Goal: Information Seeking & Learning: Learn about a topic

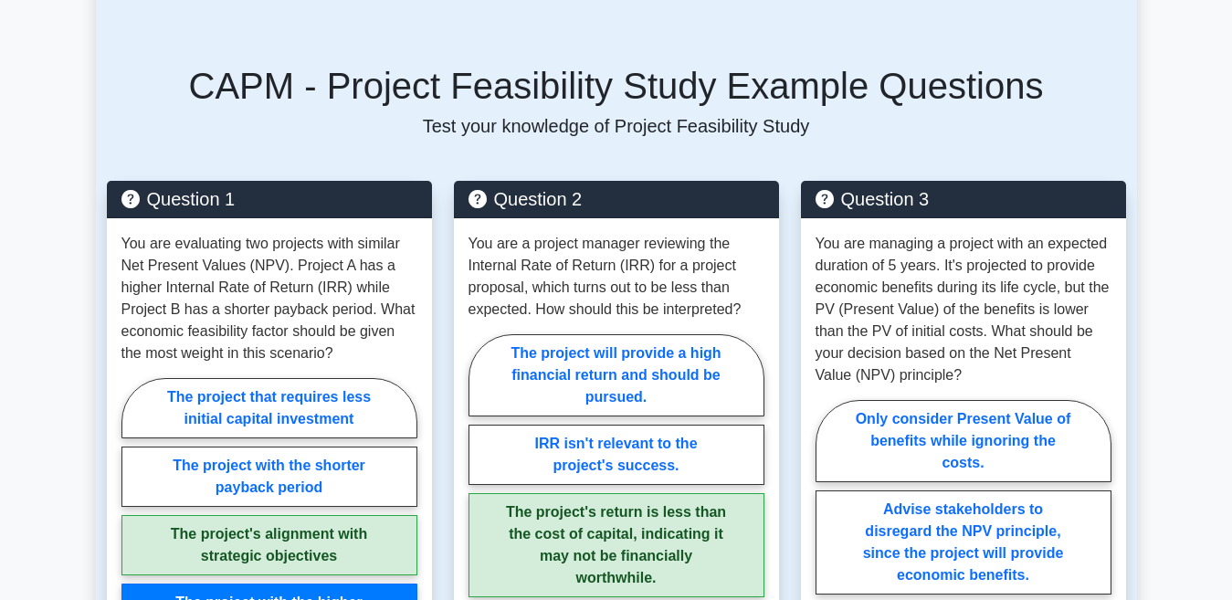
scroll to position [1278, 0]
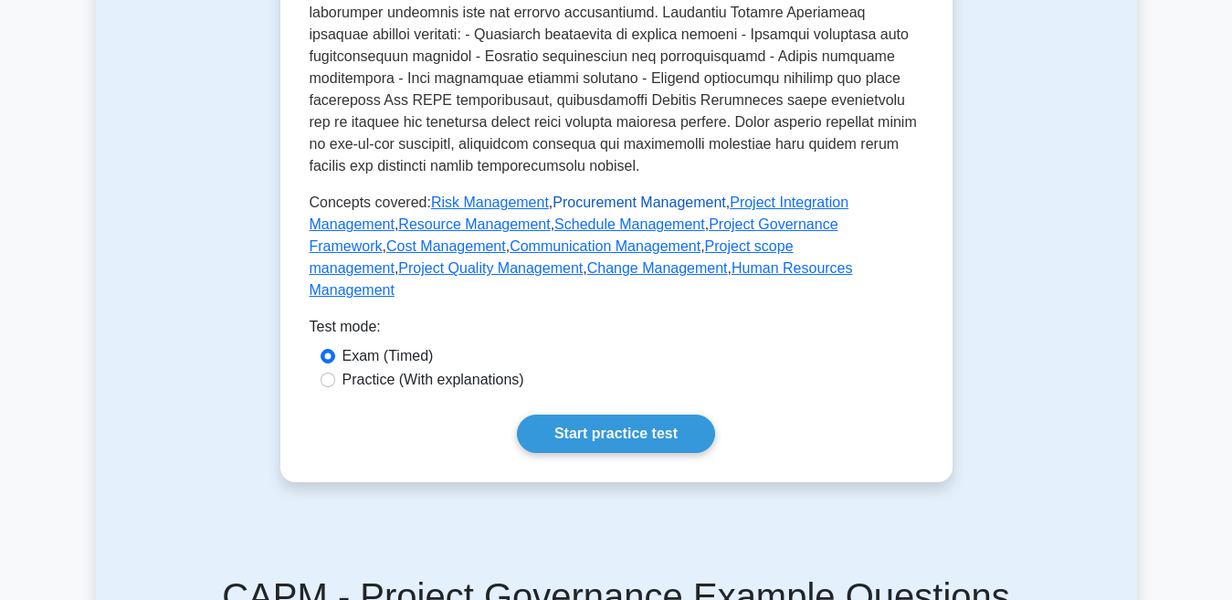
scroll to position [730, 0]
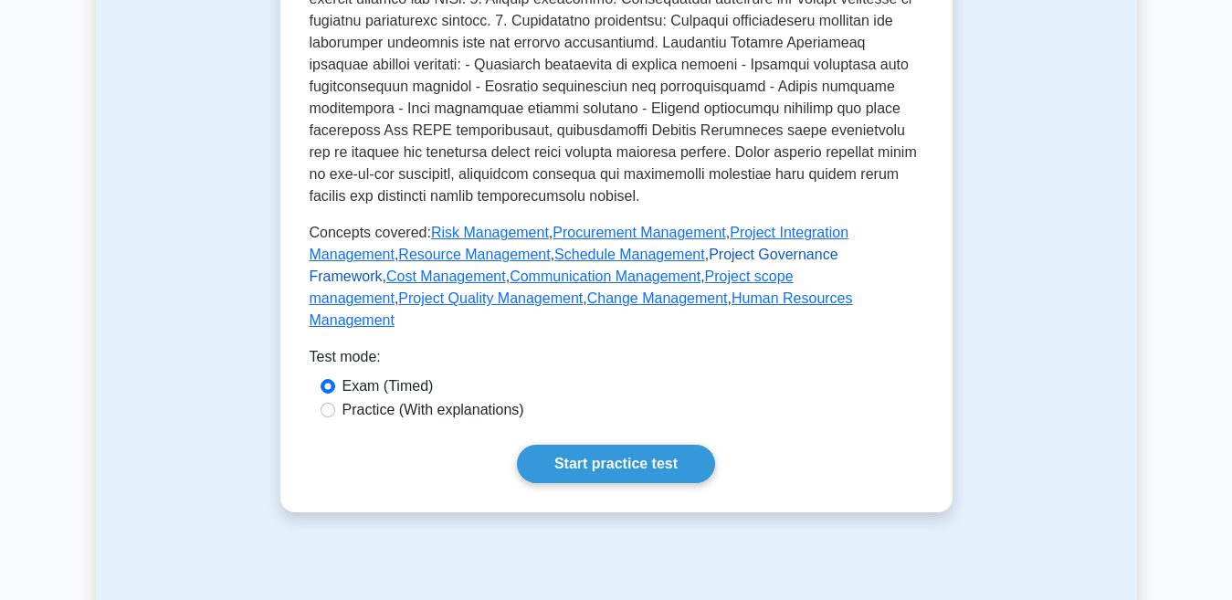
click at [619, 247] on link "Project Governance Framework" at bounding box center [574, 265] width 529 height 37
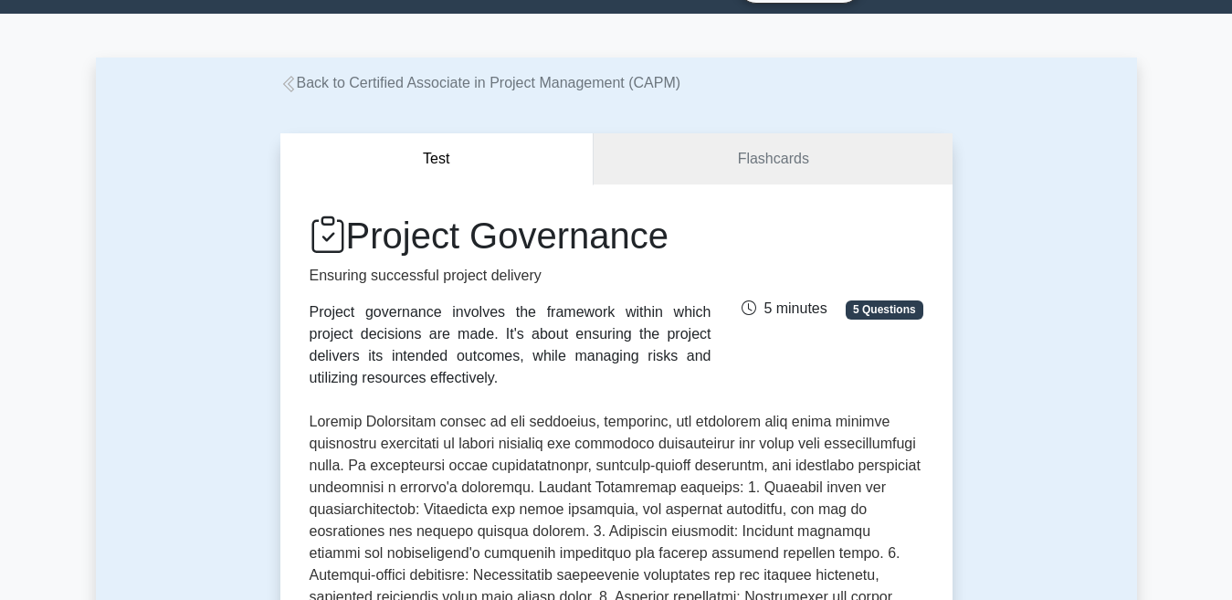
scroll to position [0, 0]
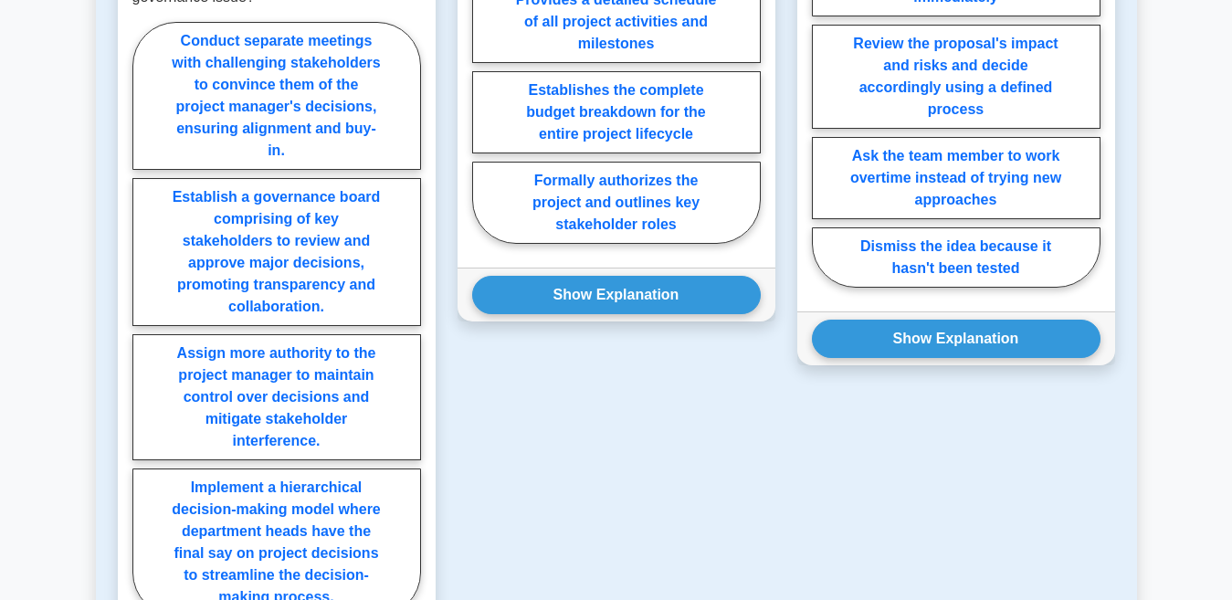
scroll to position [1917, 0]
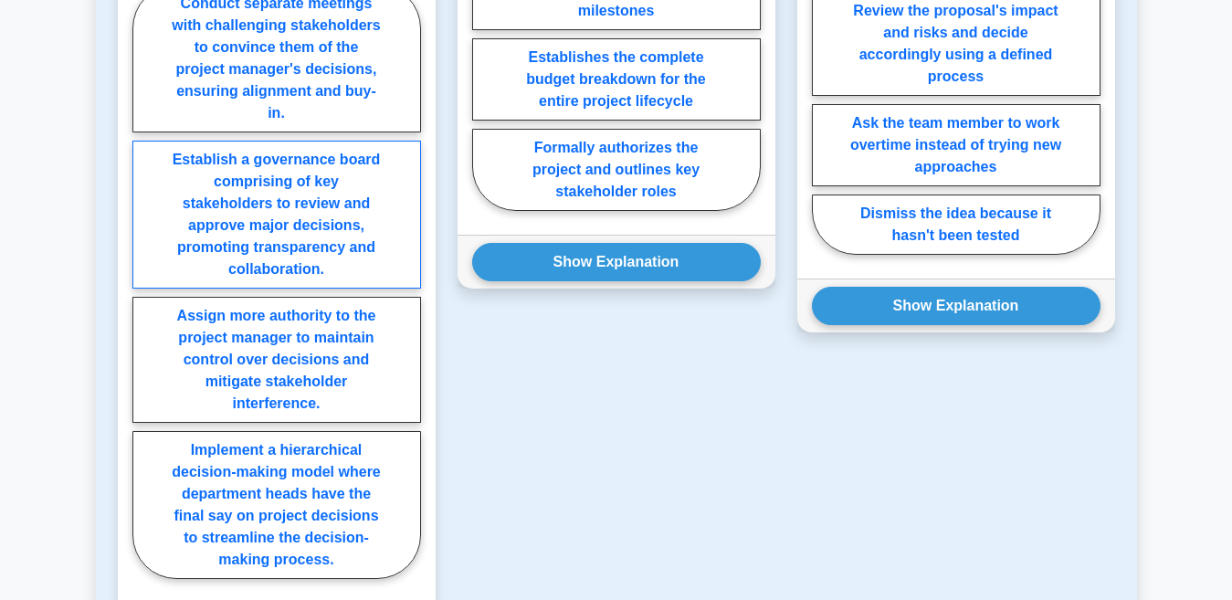
click at [271, 247] on label "Establish a governance board comprising of key stakeholders to review and appro…" at bounding box center [276, 215] width 289 height 148
click at [144, 281] on input "Establish a governance board comprising of key stakeholders to review and appro…" at bounding box center [138, 287] width 12 height 12
radio input "true"
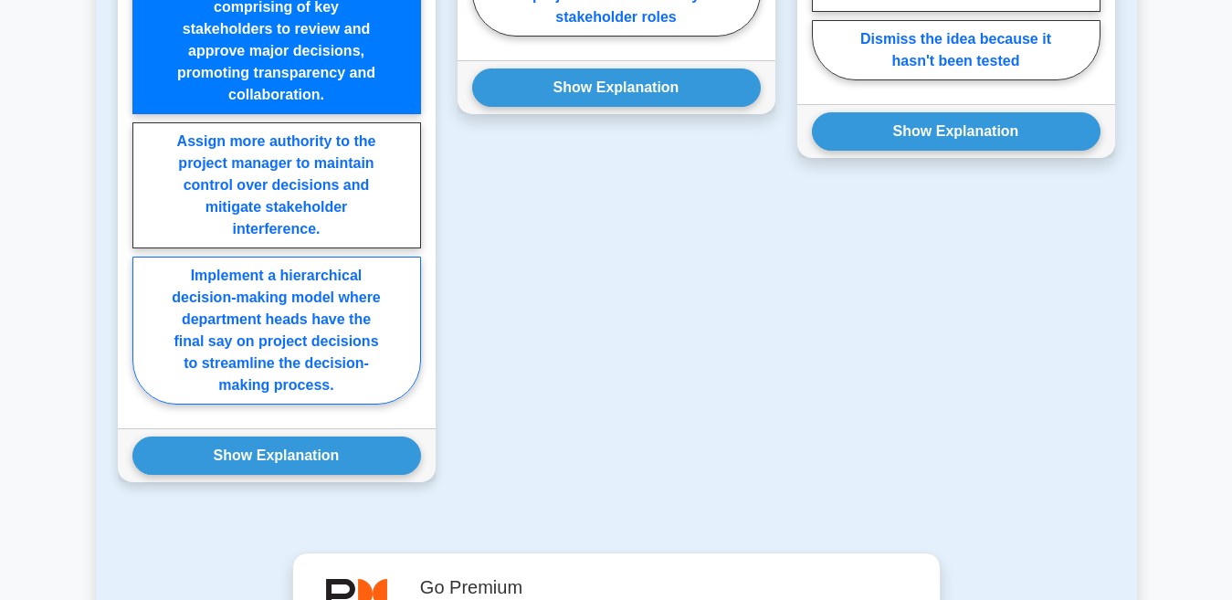
scroll to position [2100, 0]
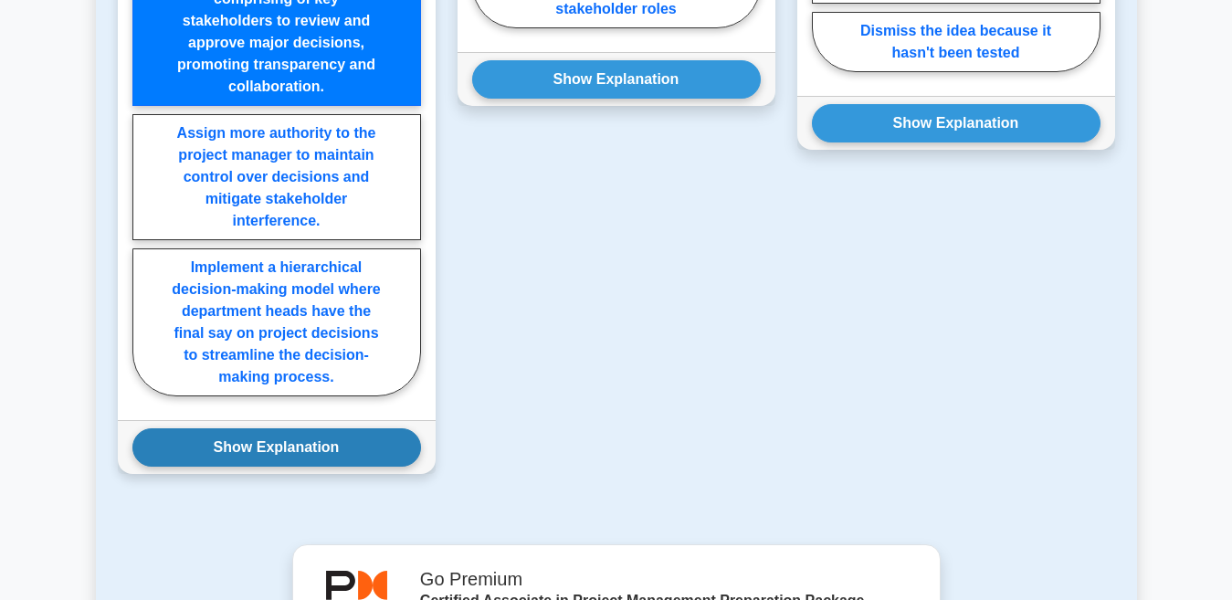
click at [202, 446] on button "Show Explanation" at bounding box center [276, 447] width 289 height 38
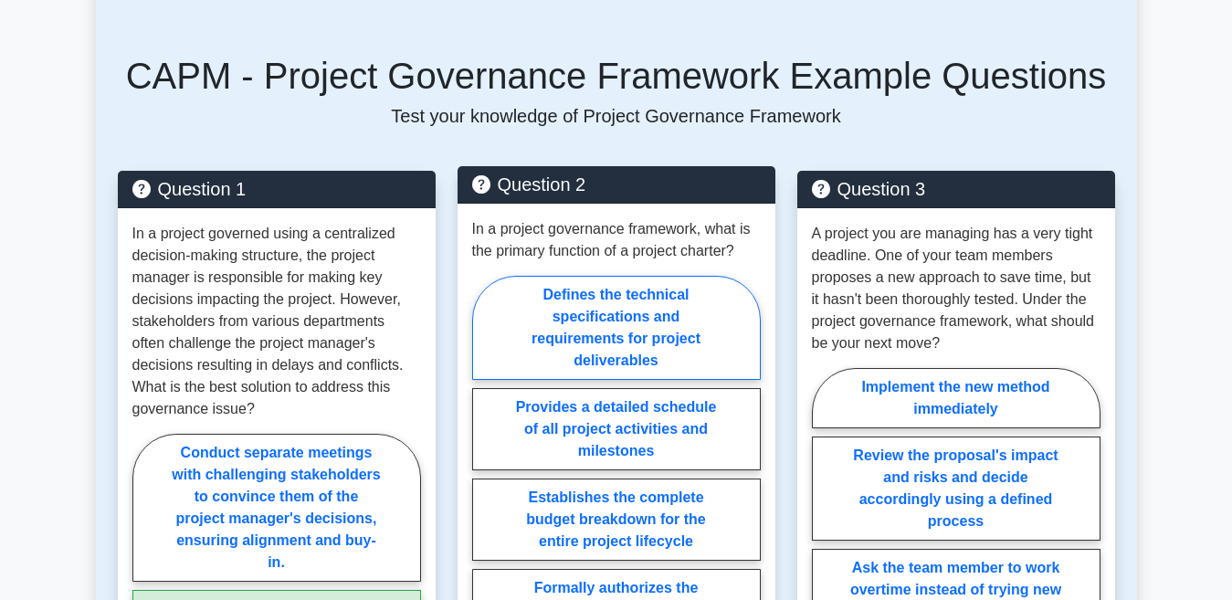
scroll to position [1552, 0]
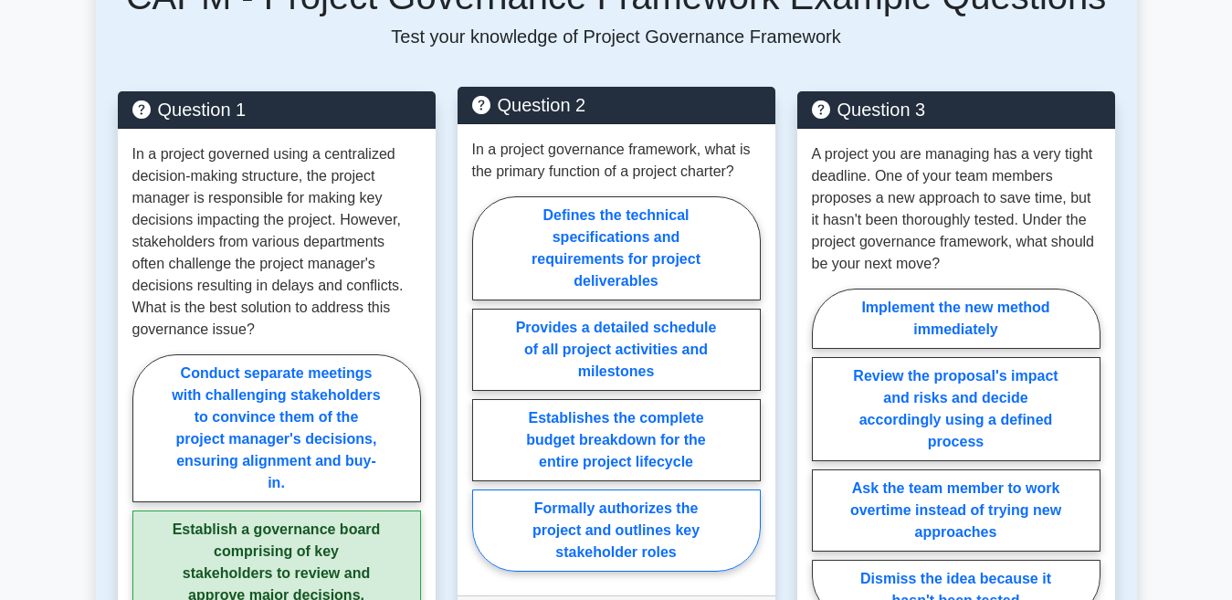
click at [564, 553] on label "Formally authorizes the project and outlines key stakeholder roles" at bounding box center [616, 530] width 289 height 82
click at [484, 395] on input "Formally authorizes the project and outlines key stakeholder roles" at bounding box center [478, 389] width 12 height 12
radio input "true"
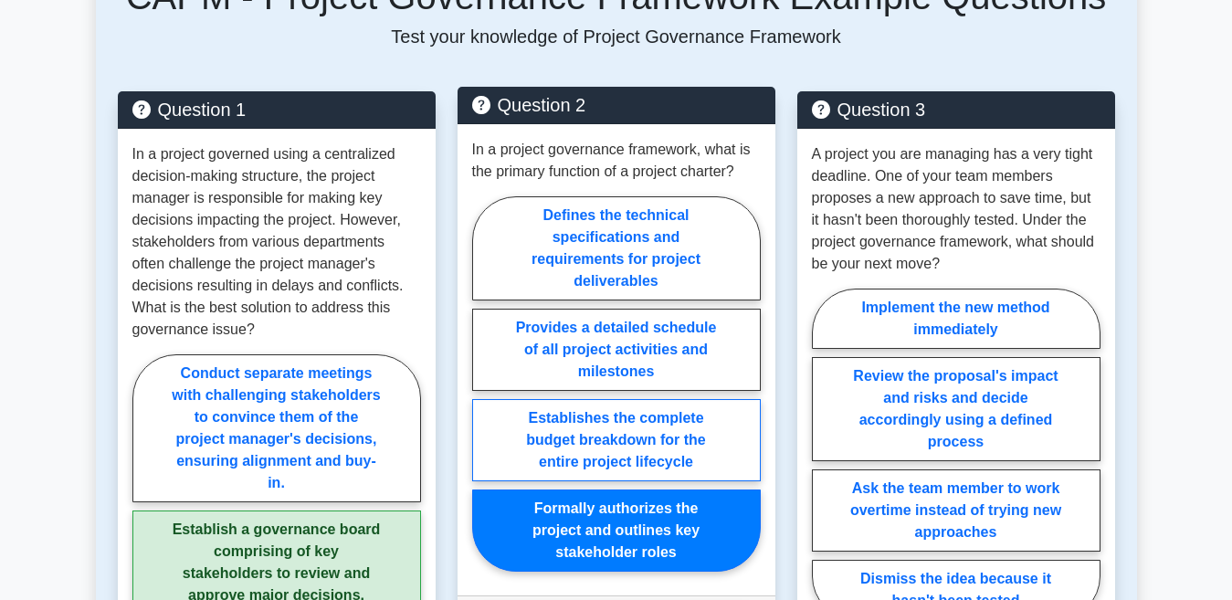
scroll to position [1826, 0]
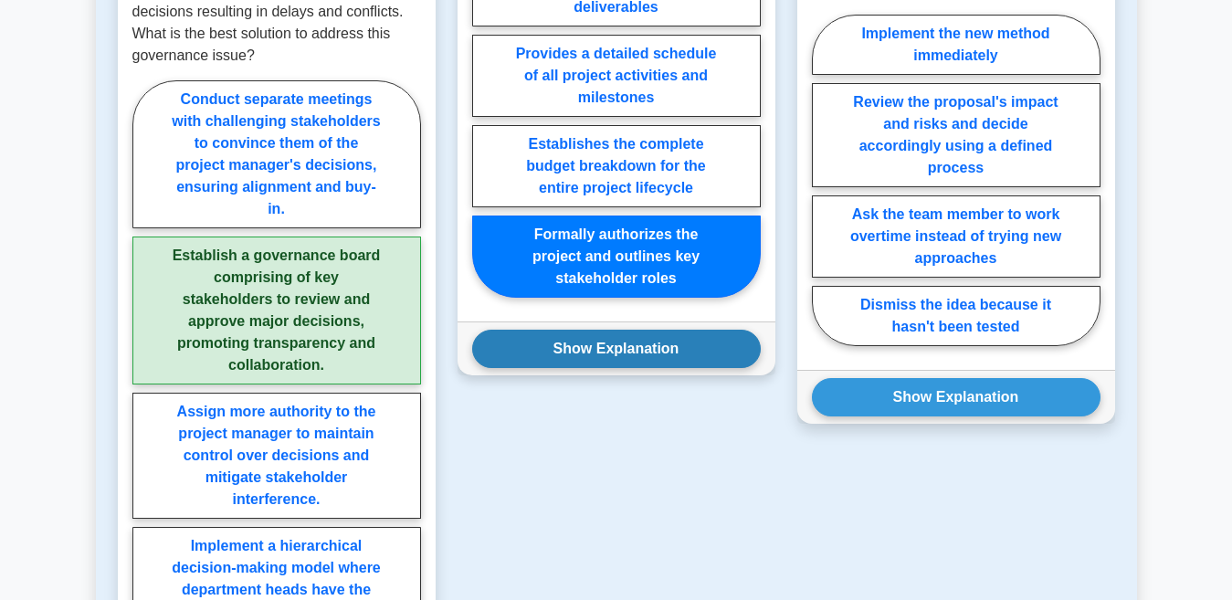
click at [550, 343] on button "Show Explanation" at bounding box center [616, 349] width 289 height 38
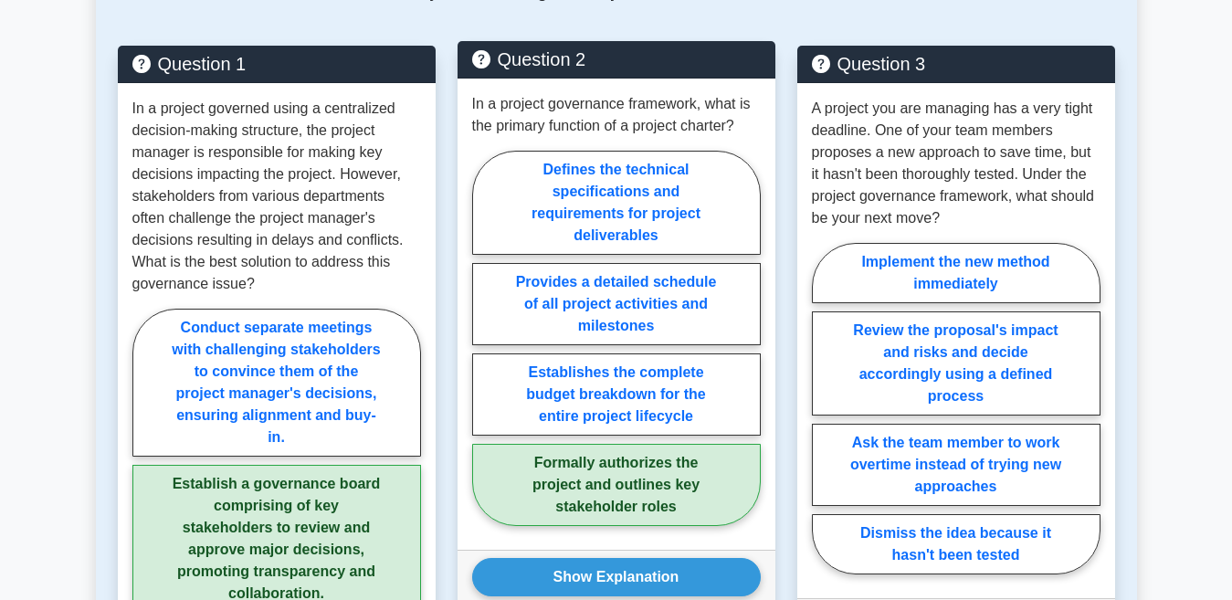
scroll to position [1643, 0]
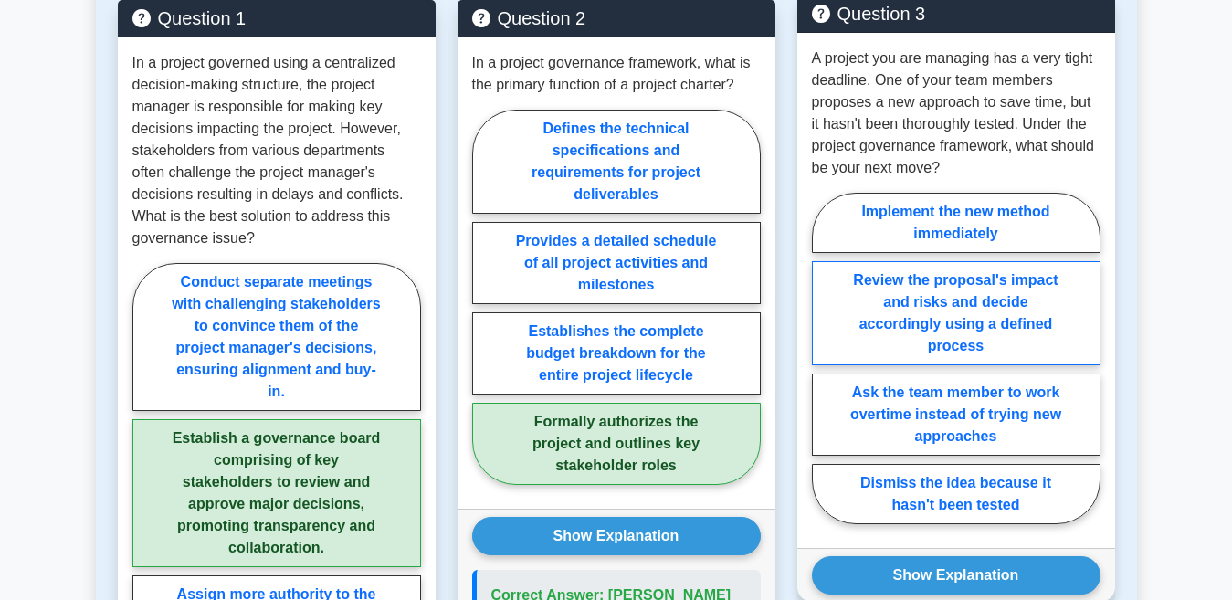
click at [890, 325] on label "Review the proposal's impact and risks and decide accordingly using a defined p…" at bounding box center [956, 313] width 289 height 104
click at [824, 358] on input "Review the proposal's impact and risks and decide accordingly using a defined p…" at bounding box center [818, 364] width 12 height 12
radio input "true"
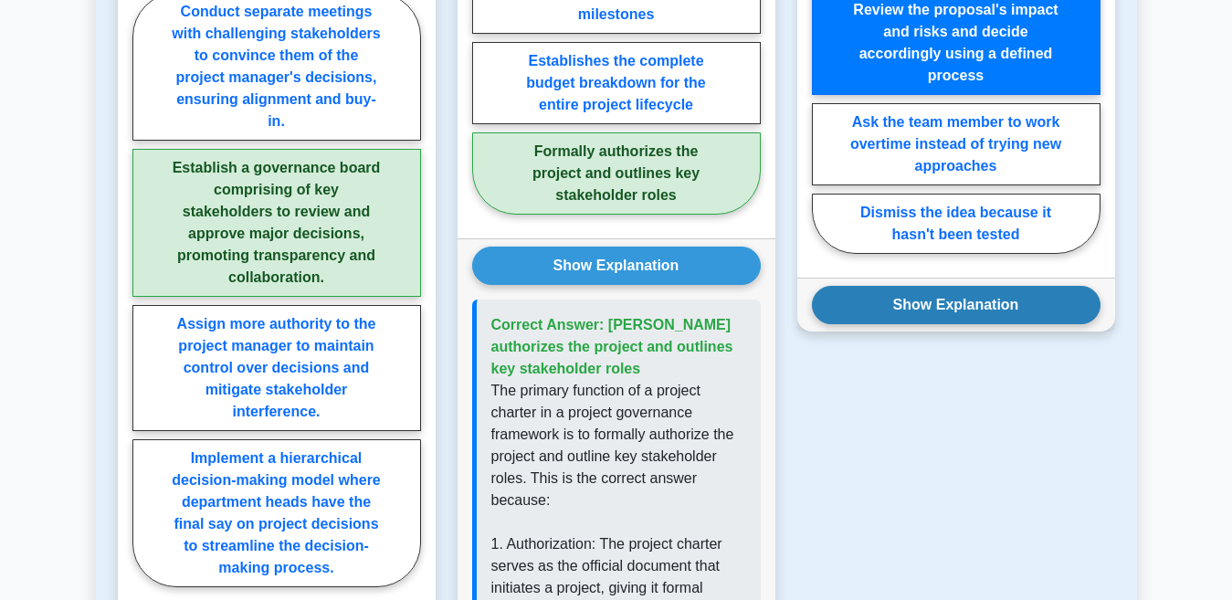
scroll to position [1917, 0]
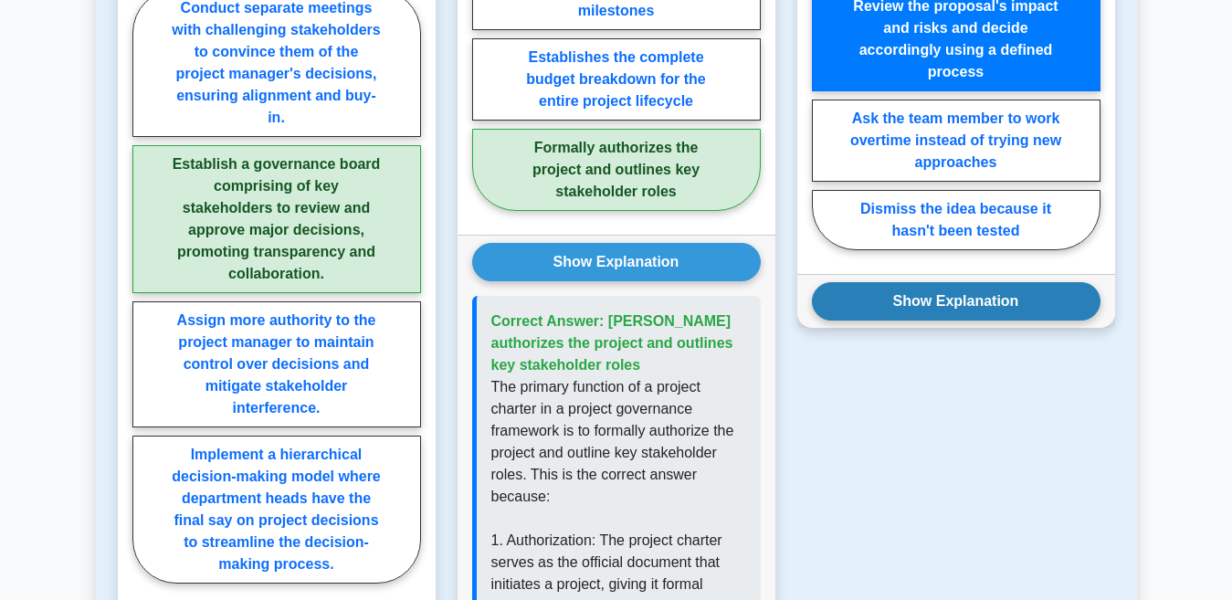
click at [879, 308] on button "Show Explanation" at bounding box center [956, 301] width 289 height 38
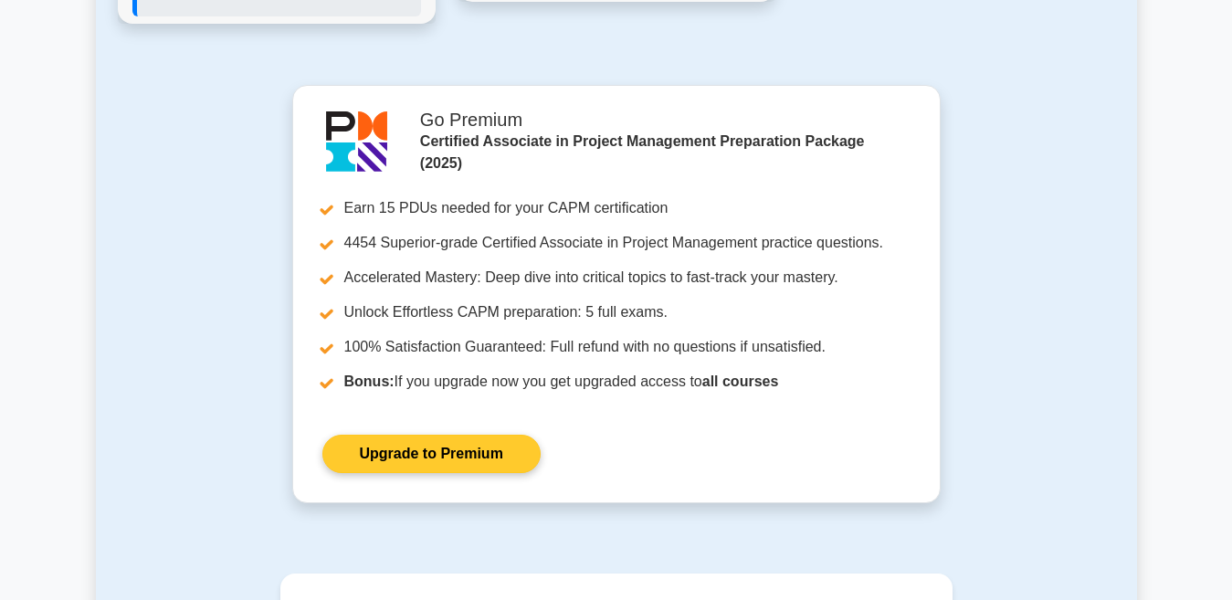
scroll to position [3378, 0]
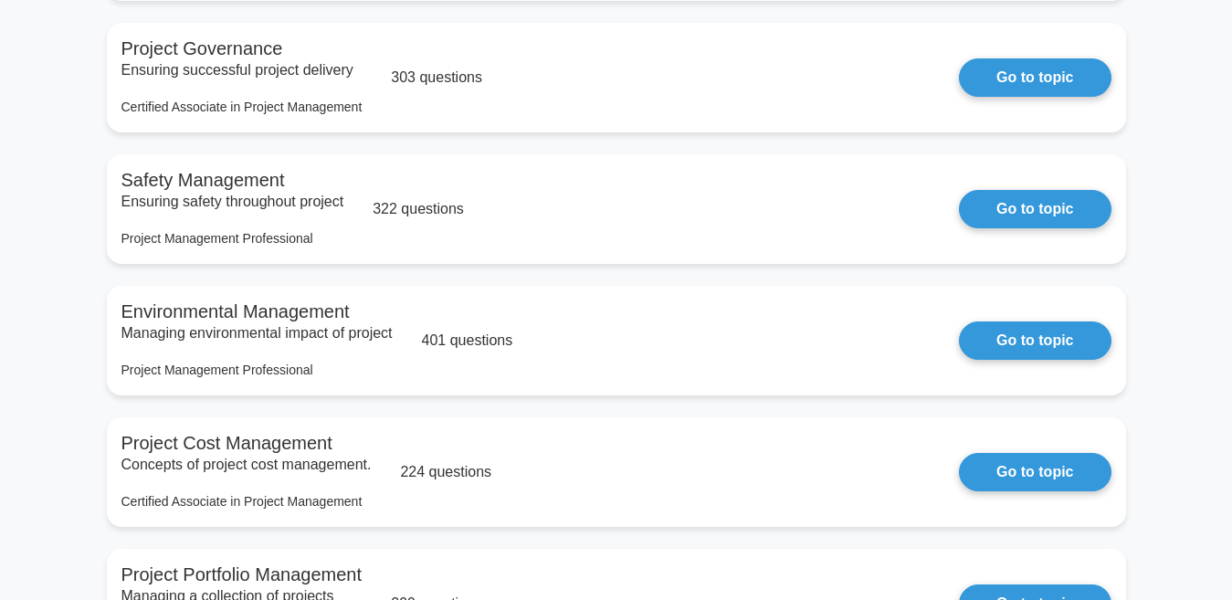
scroll to position [793, 0]
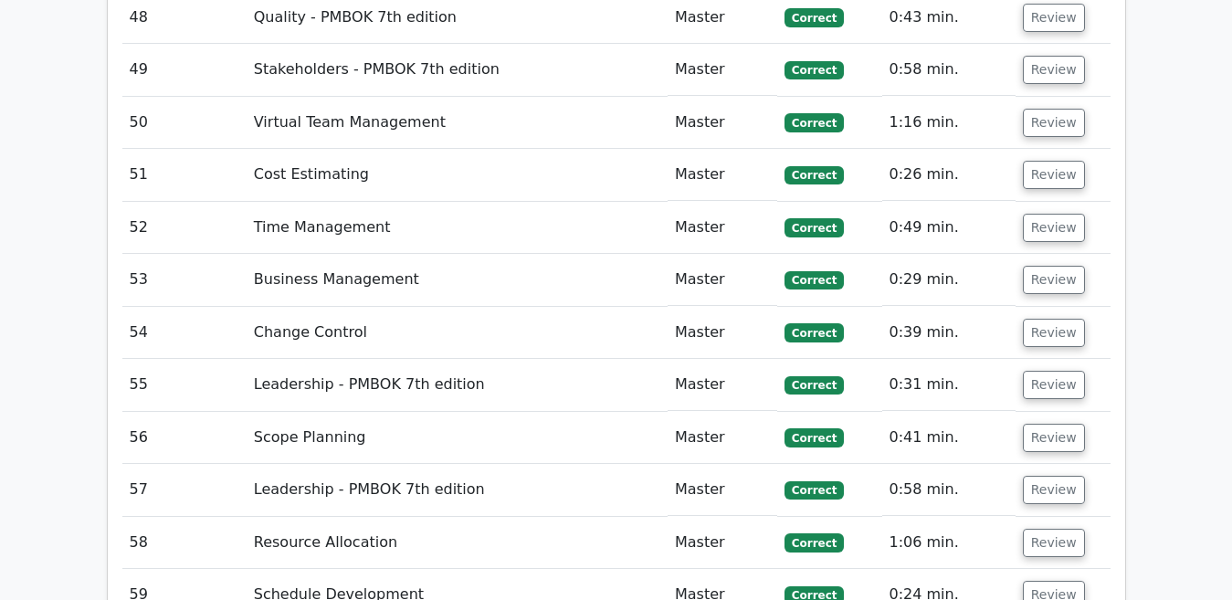
scroll to position [5358, 0]
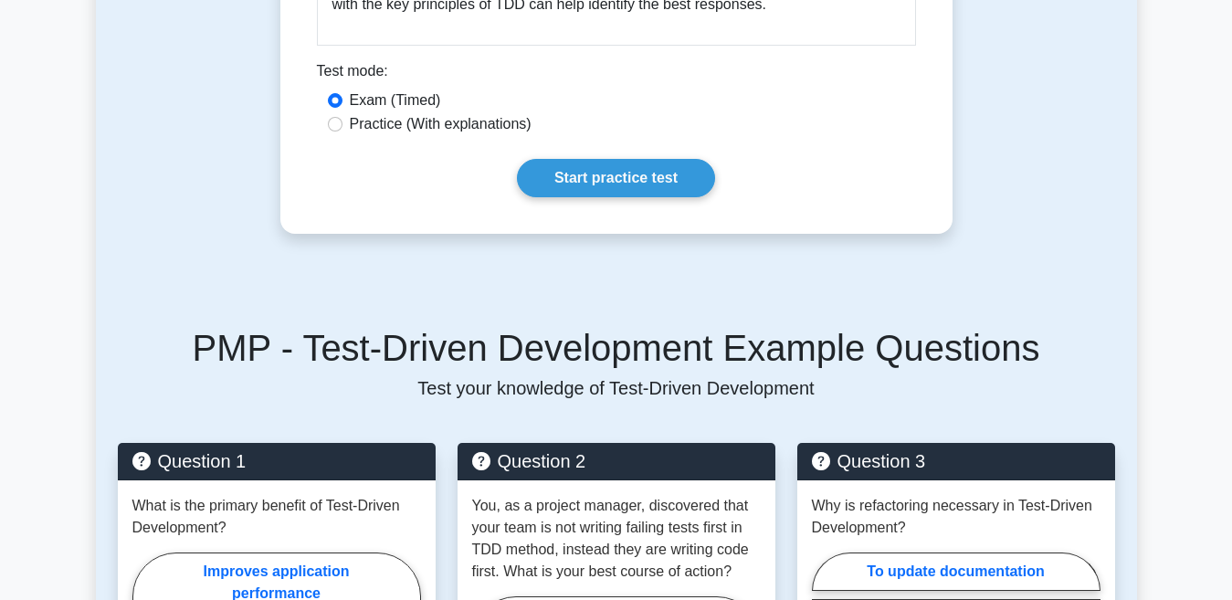
scroll to position [1370, 0]
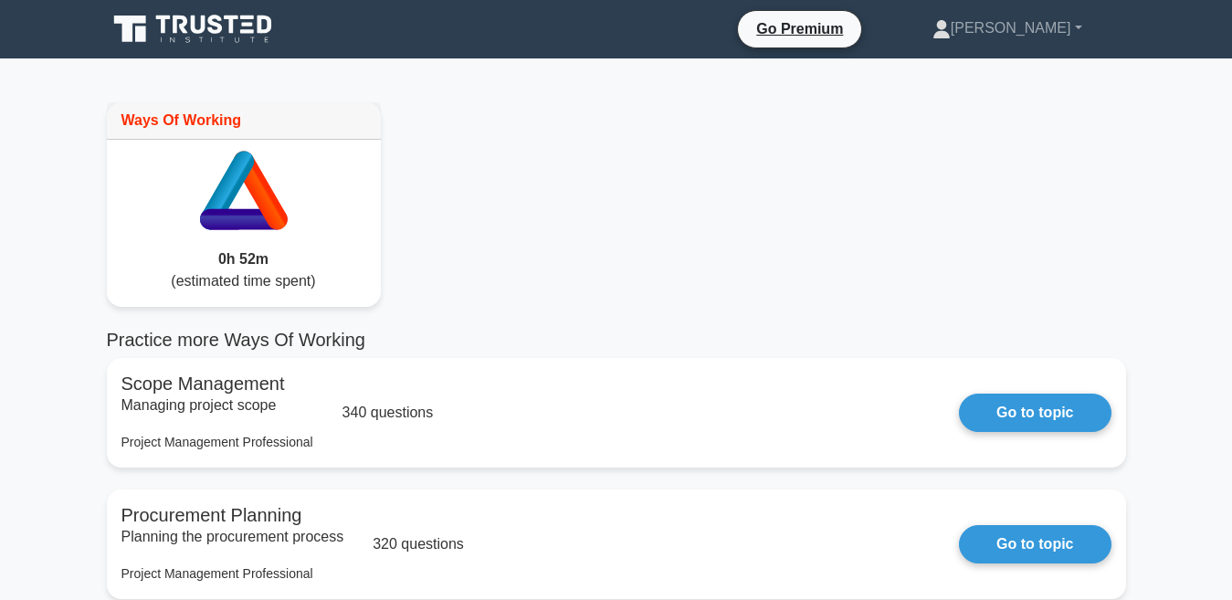
click at [209, 26] on icon at bounding box center [194, 29] width 175 height 35
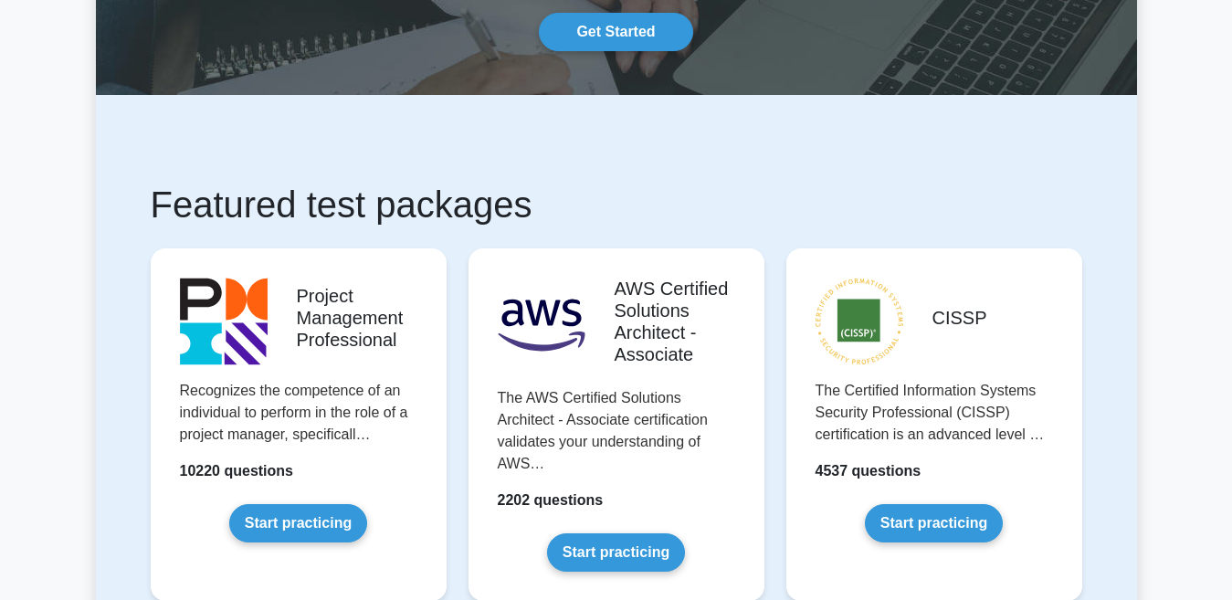
scroll to position [274, 0]
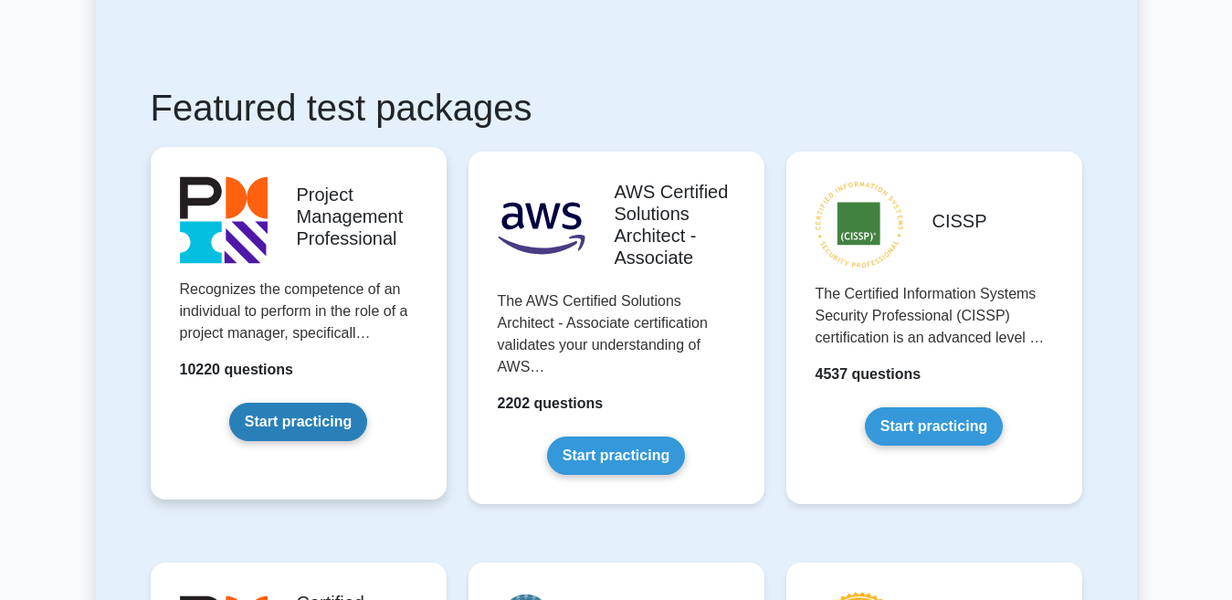
click at [293, 434] on link "Start practicing" at bounding box center [298, 422] width 138 height 38
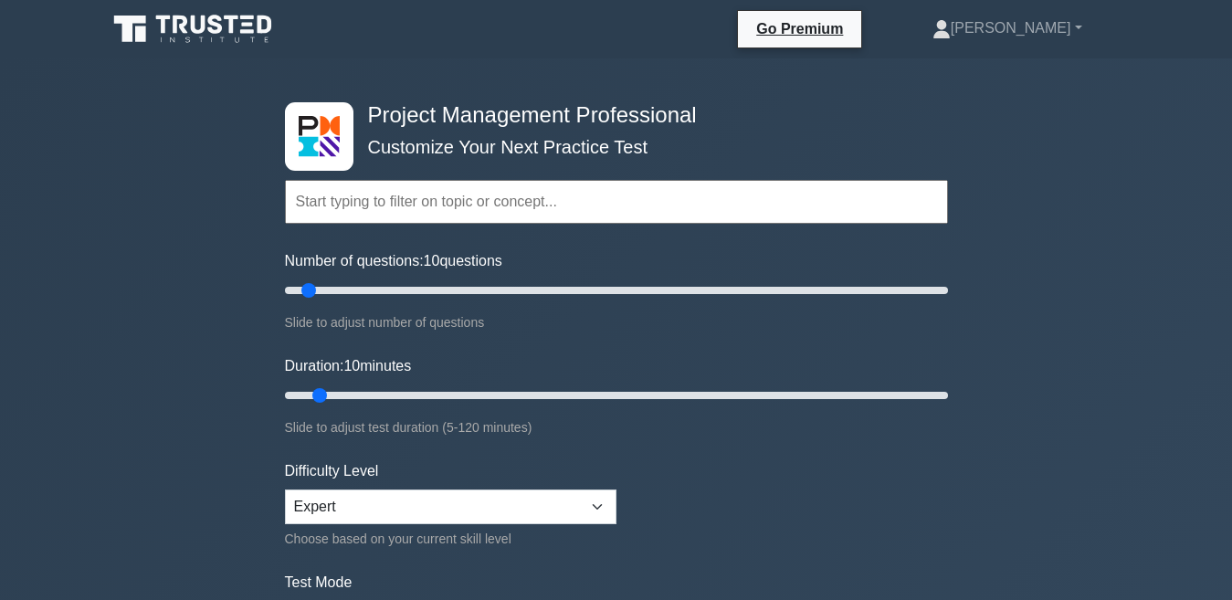
click at [553, 193] on input "text" at bounding box center [616, 202] width 663 height 44
click at [790, 201] on input "text" at bounding box center [616, 202] width 663 height 44
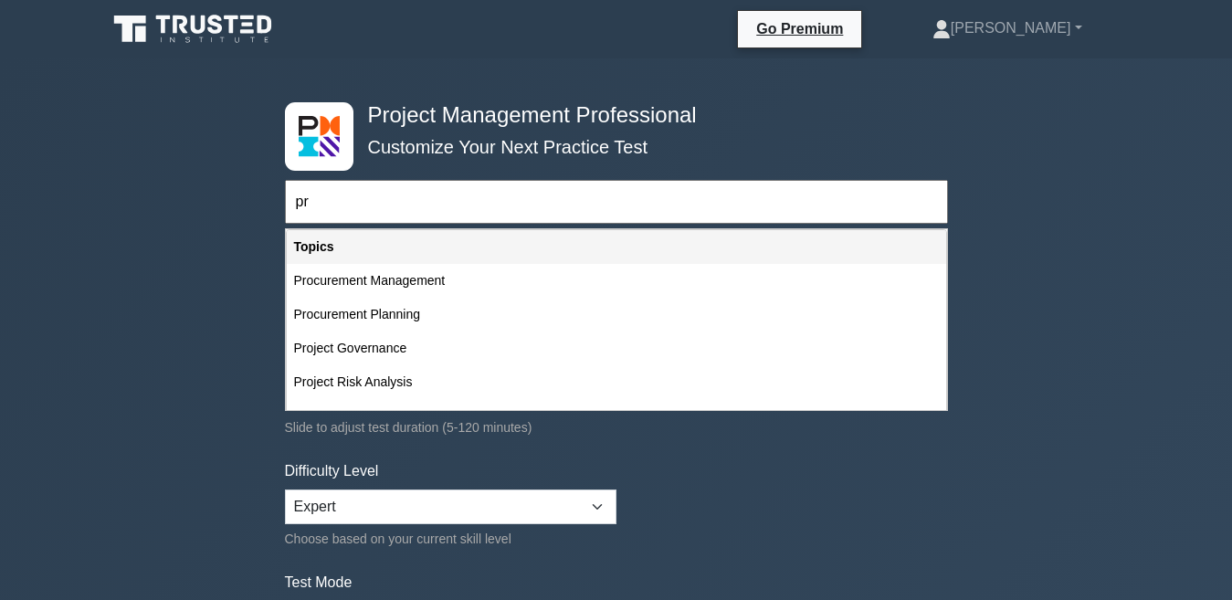
type input "p"
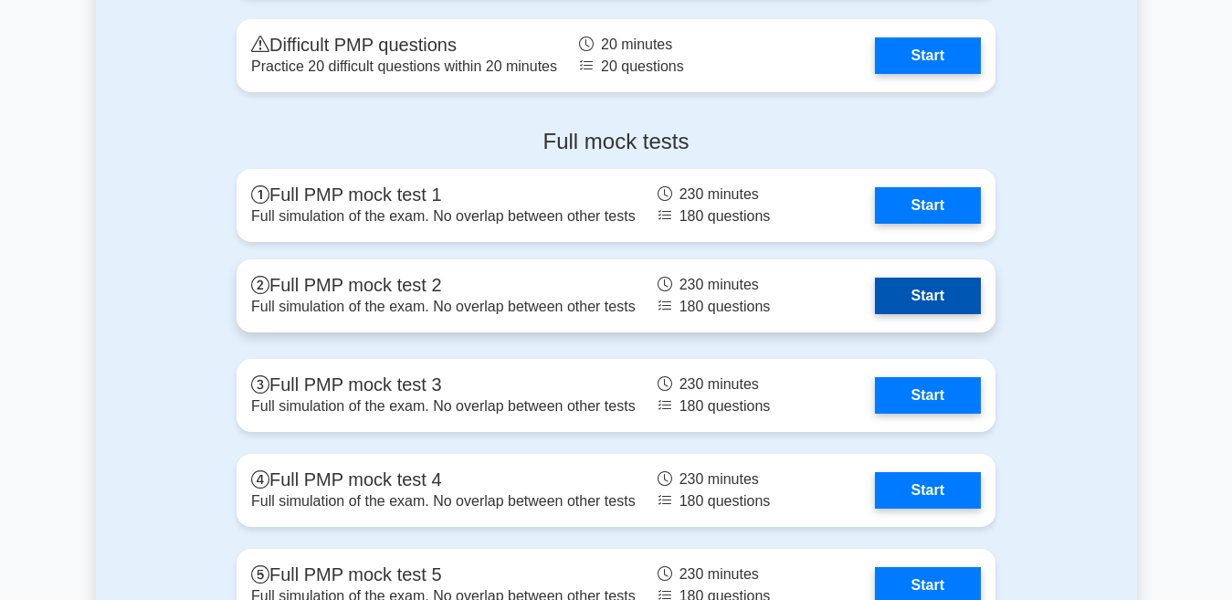
scroll to position [6938, 0]
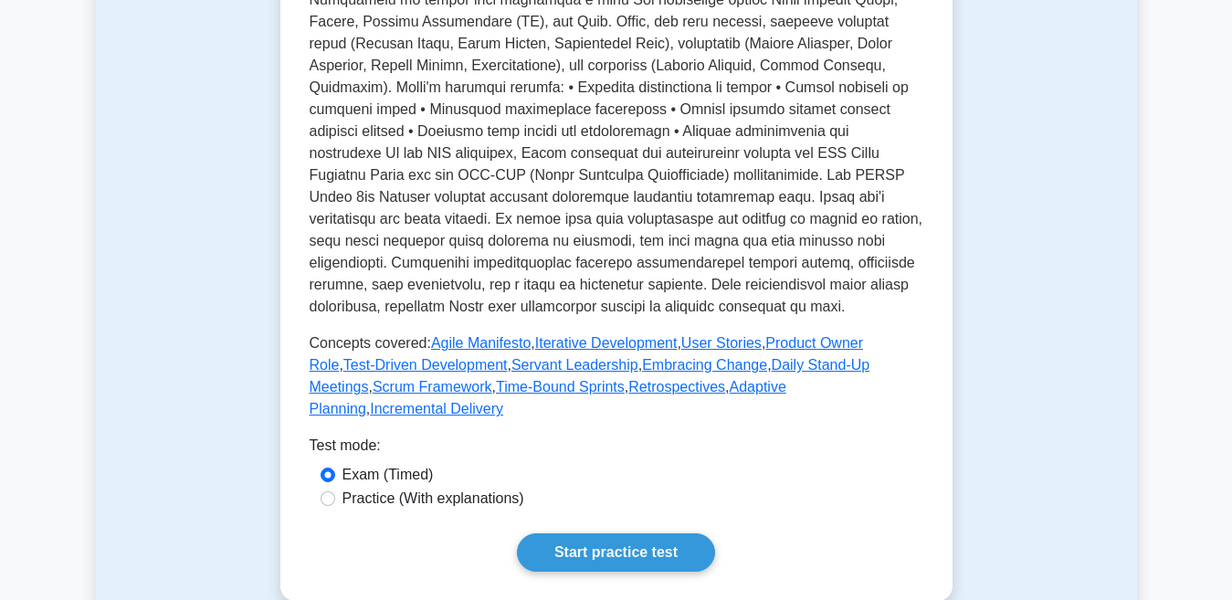
scroll to position [639, 0]
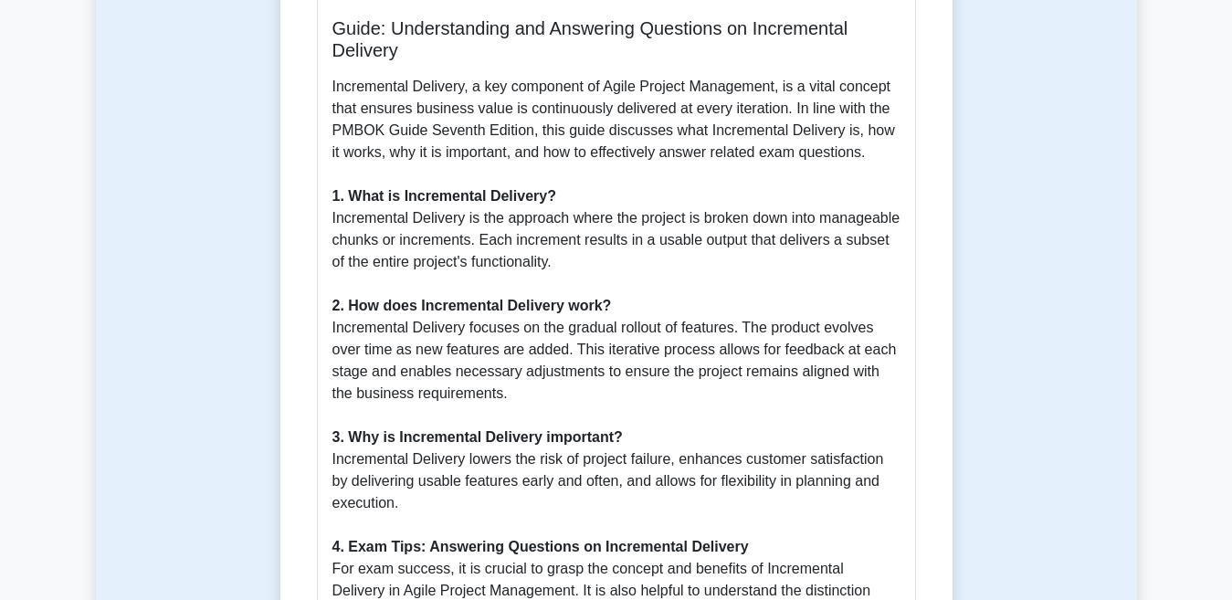
scroll to position [457, 0]
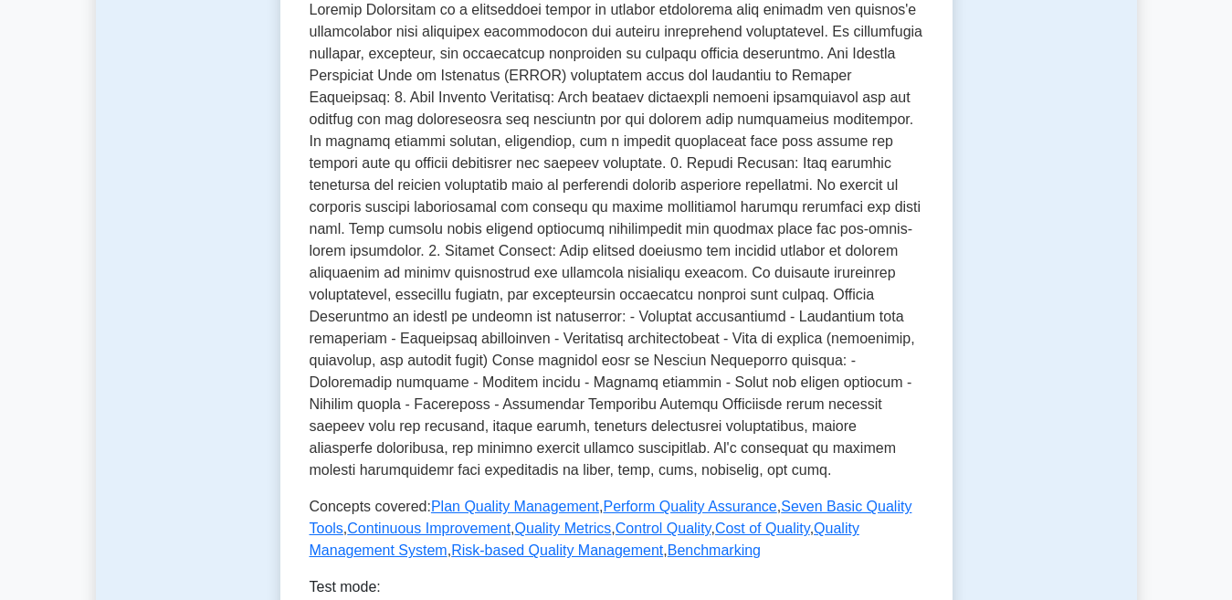
scroll to position [480, 0]
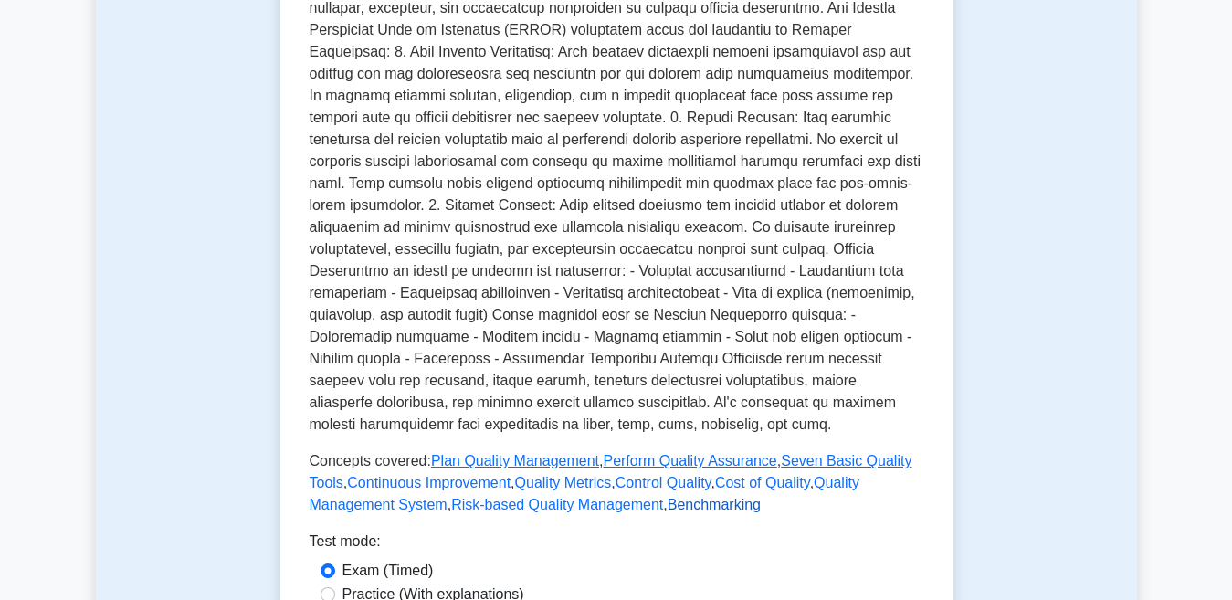
click at [667, 504] on link "Benchmarking" at bounding box center [713, 505] width 93 height 16
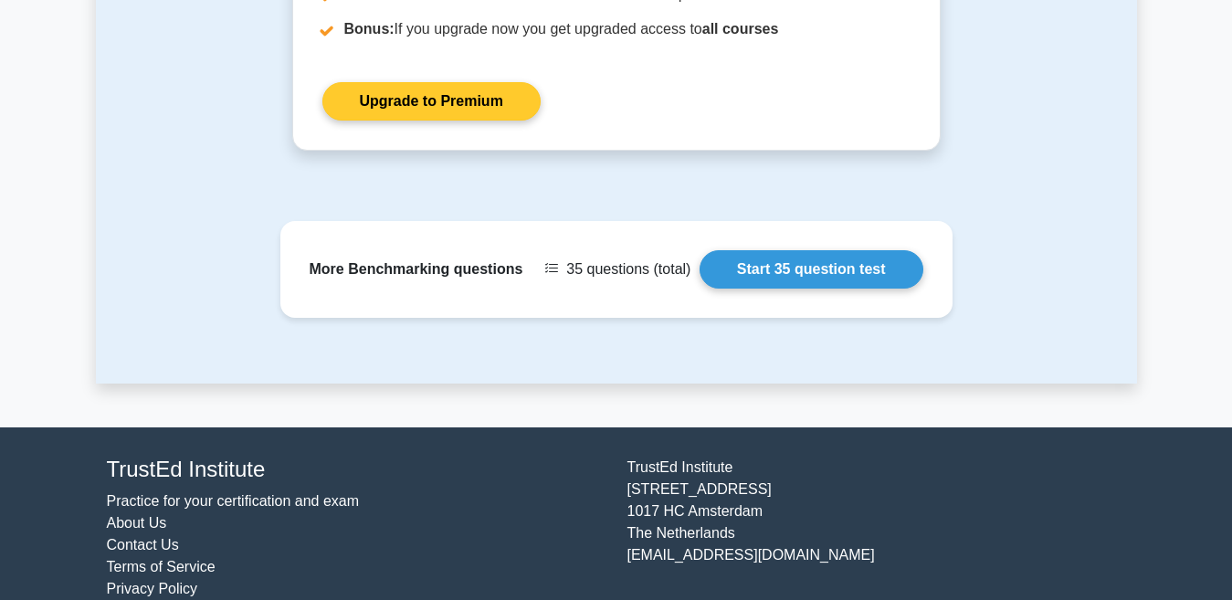
scroll to position [2009, 0]
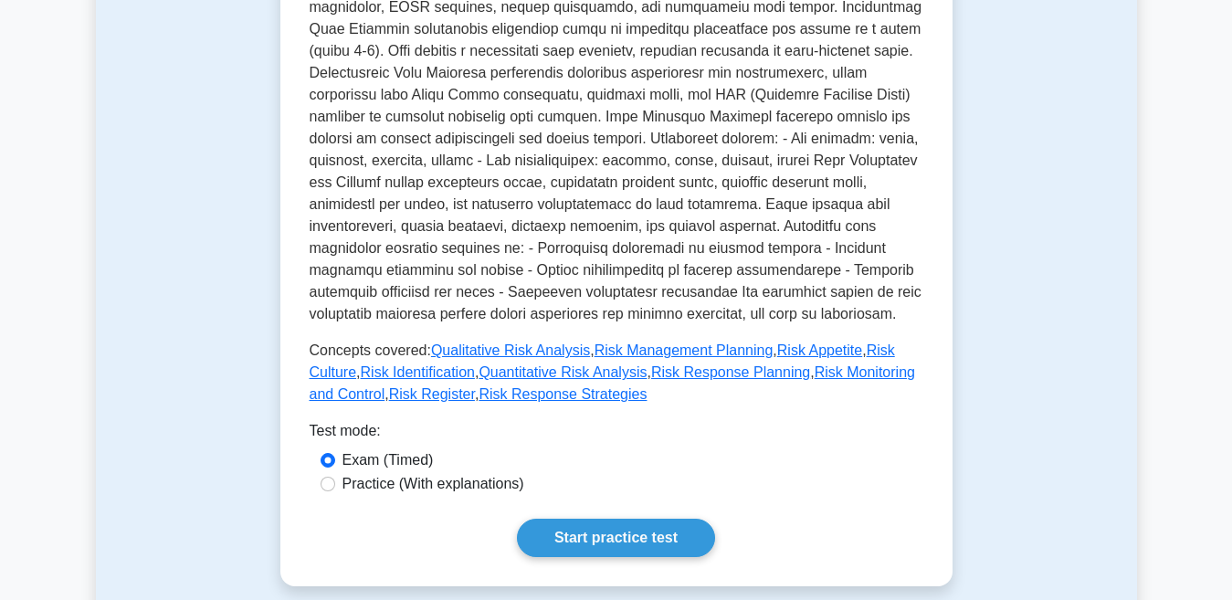
scroll to position [548, 0]
click at [385, 369] on link "Risk Identification" at bounding box center [418, 371] width 114 height 16
click at [504, 396] on link "Risk Response Strategies" at bounding box center [562, 393] width 168 height 16
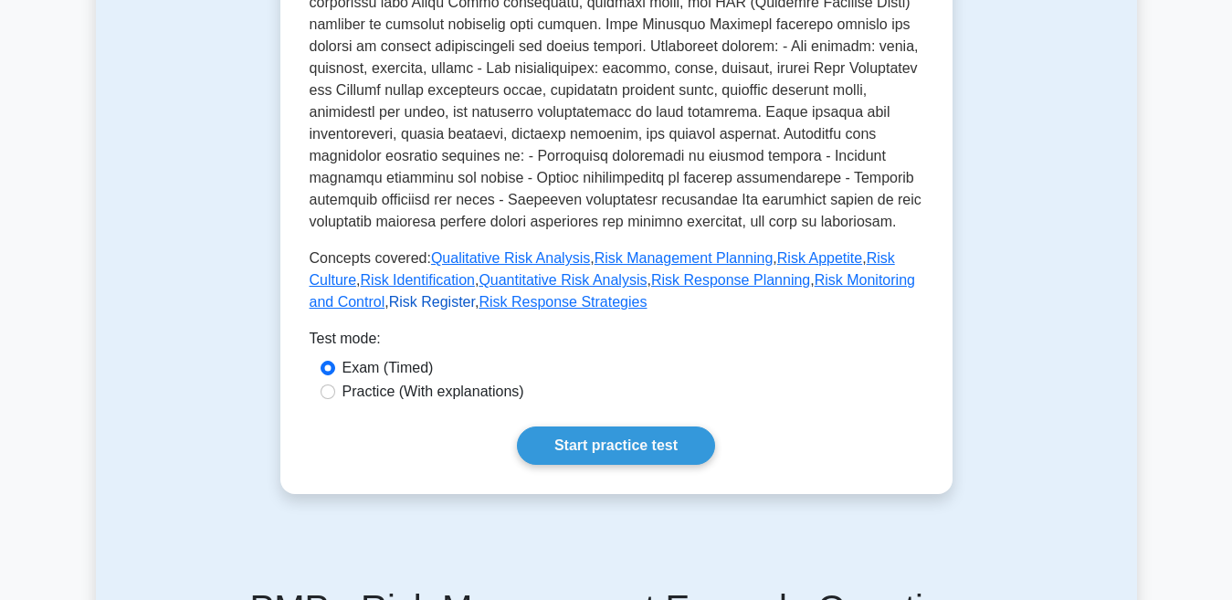
click at [389, 300] on link "Risk Register" at bounding box center [432, 302] width 86 height 16
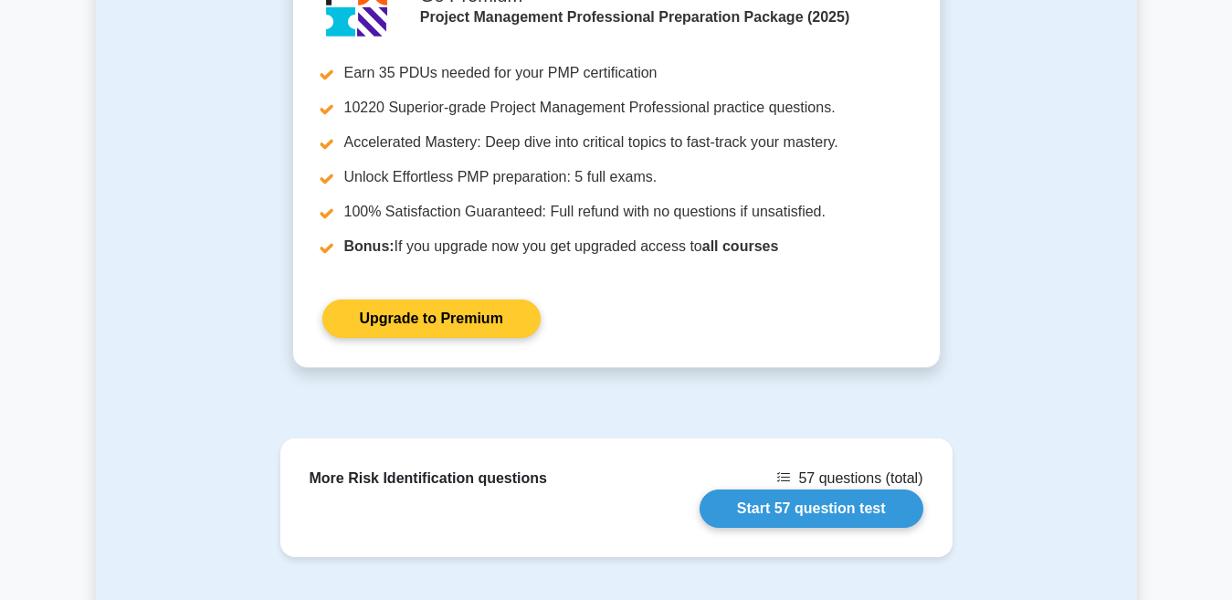
scroll to position [2158, 0]
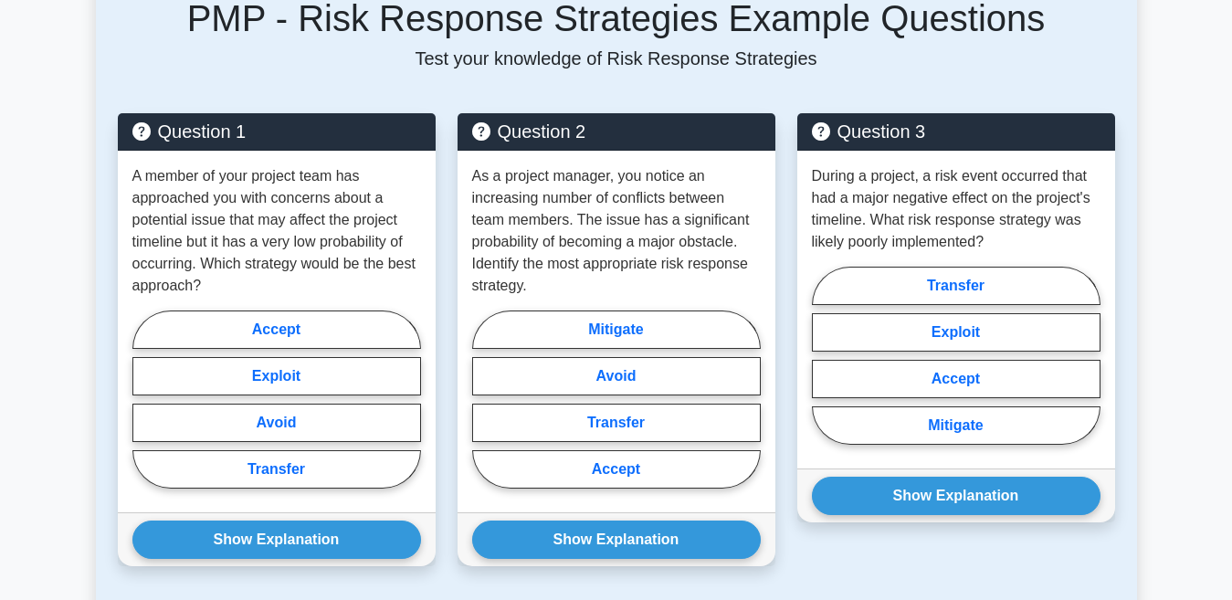
scroll to position [1643, 0]
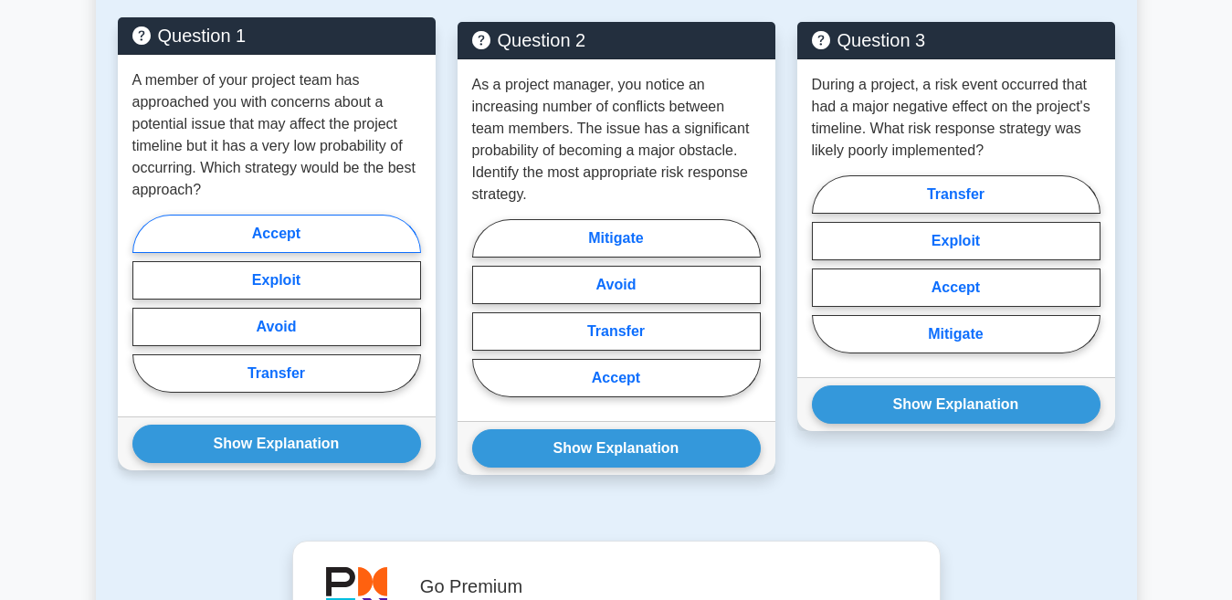
click at [321, 229] on label "Accept" at bounding box center [276, 234] width 289 height 38
click at [144, 303] on input "Accept" at bounding box center [138, 309] width 12 height 12
radio input "true"
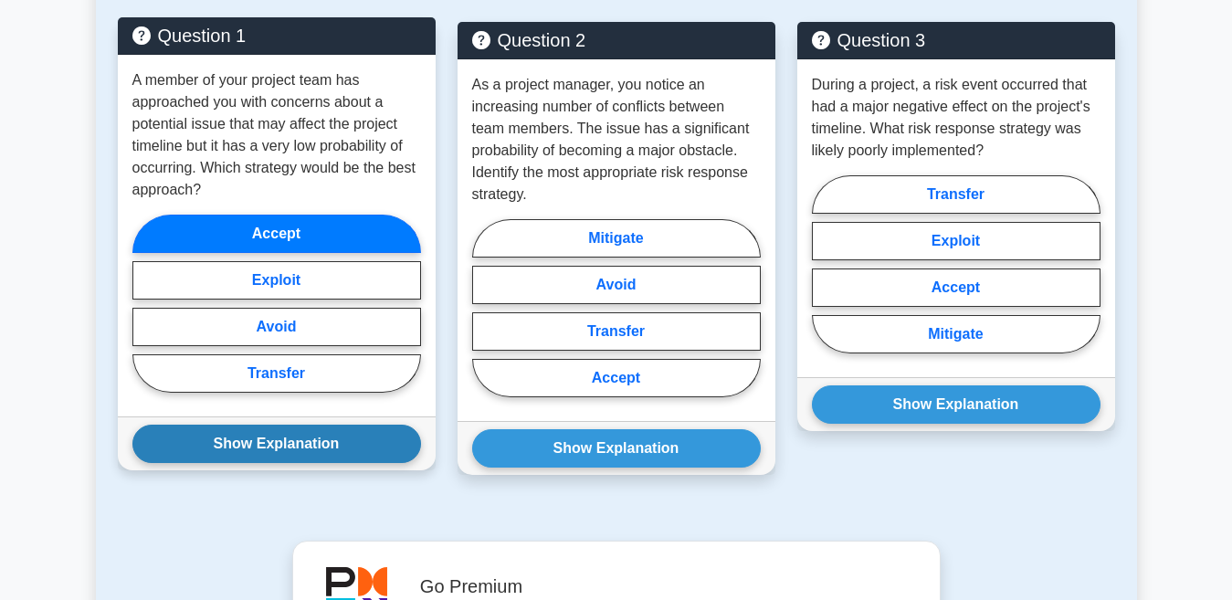
click at [243, 452] on button "Show Explanation" at bounding box center [276, 444] width 289 height 38
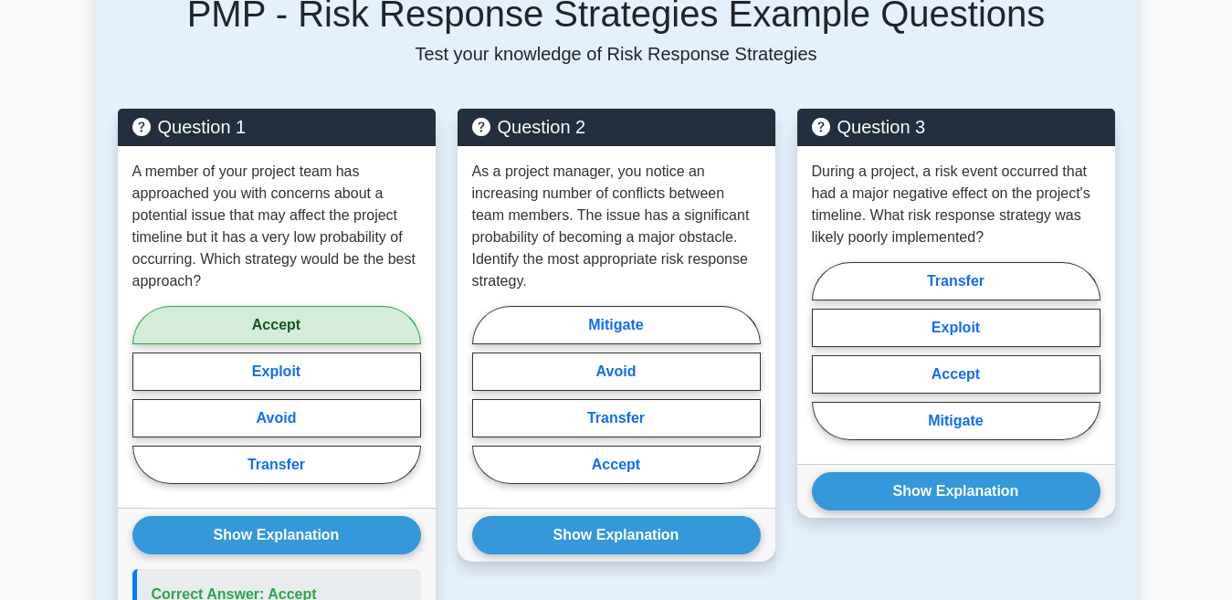
scroll to position [1552, 0]
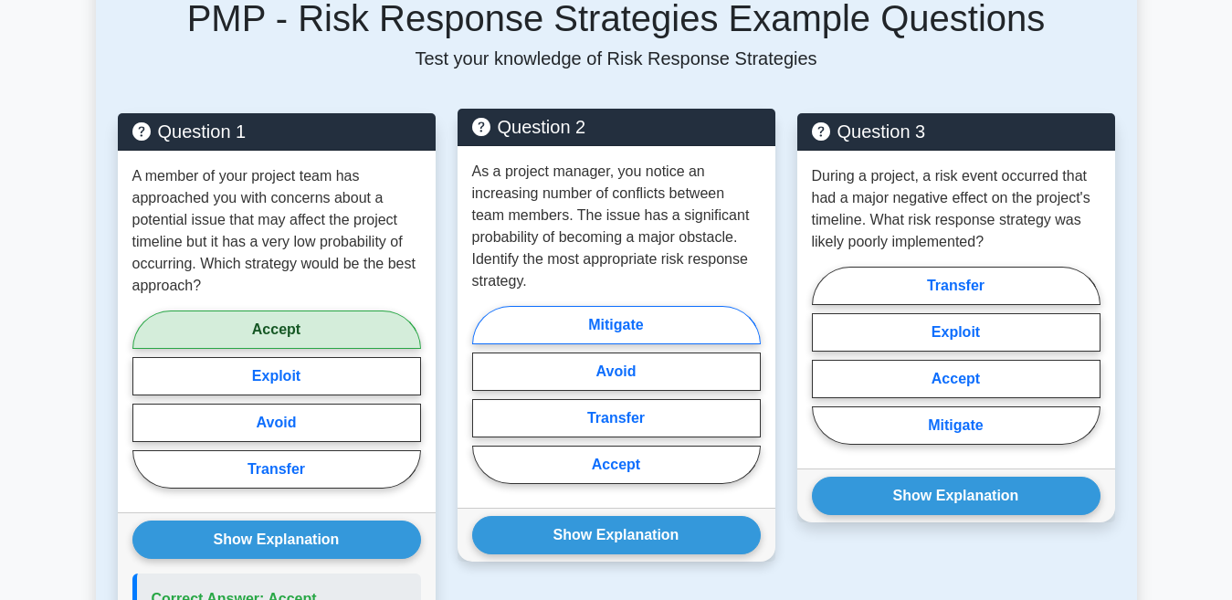
click at [582, 324] on label "Mitigate" at bounding box center [616, 325] width 289 height 38
click at [484, 394] on input "Mitigate" at bounding box center [478, 400] width 12 height 12
radio input "true"
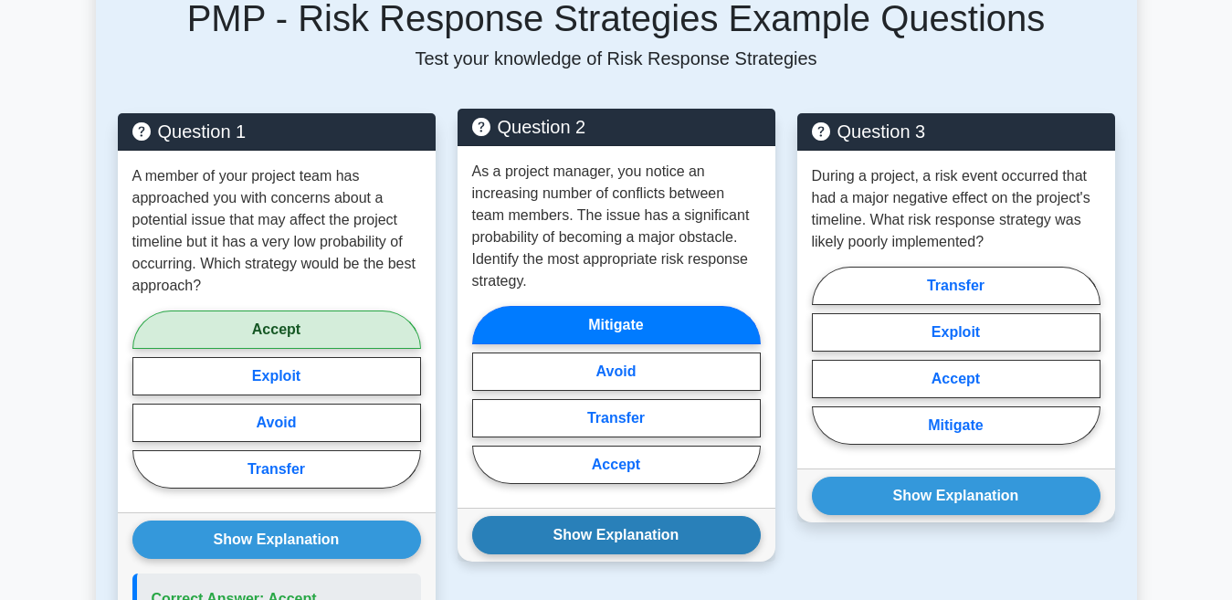
click at [585, 532] on button "Show Explanation" at bounding box center [616, 535] width 289 height 38
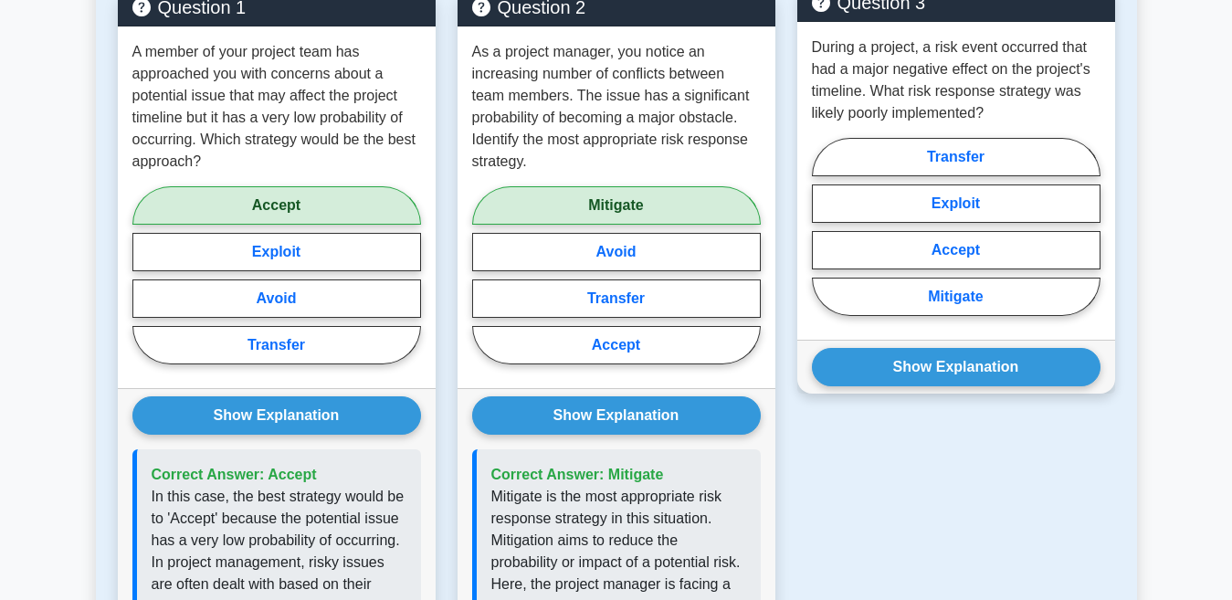
scroll to position [1643, 0]
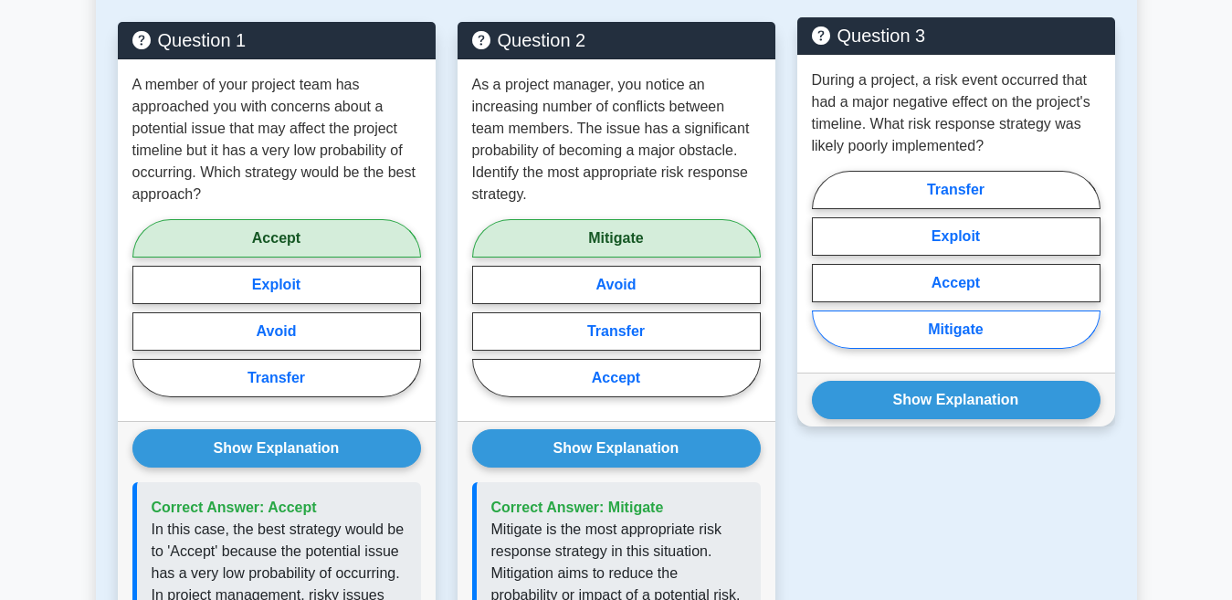
click at [933, 324] on label "Mitigate" at bounding box center [956, 329] width 289 height 38
click at [824, 271] on input "Mitigate" at bounding box center [818, 265] width 12 height 12
radio input "true"
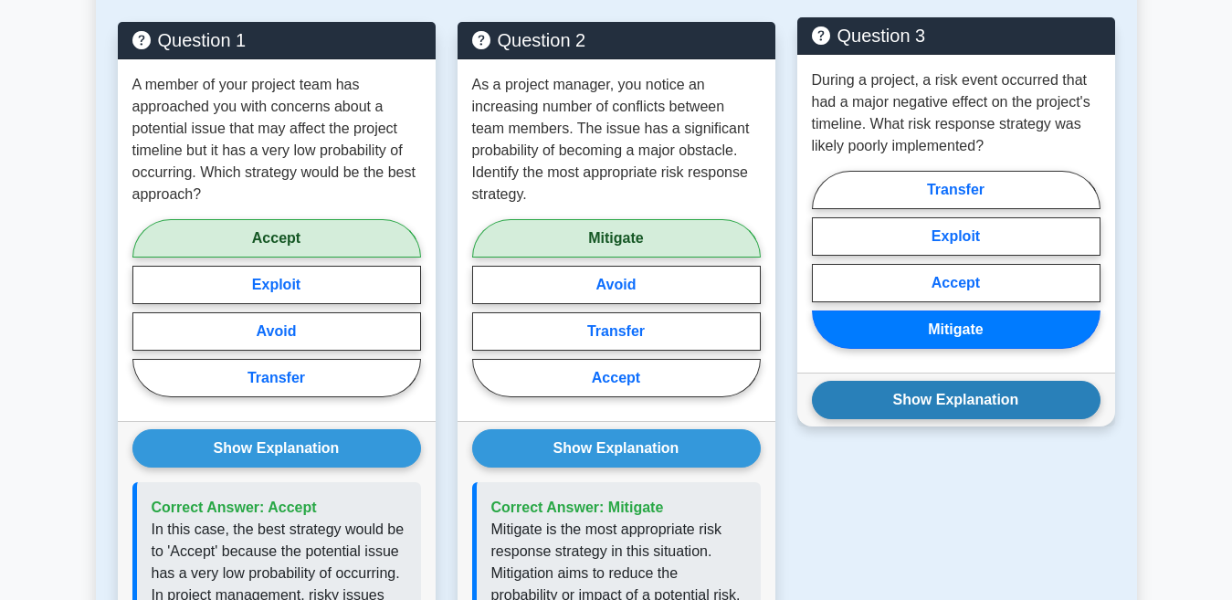
click at [920, 401] on button "Show Explanation" at bounding box center [956, 400] width 289 height 38
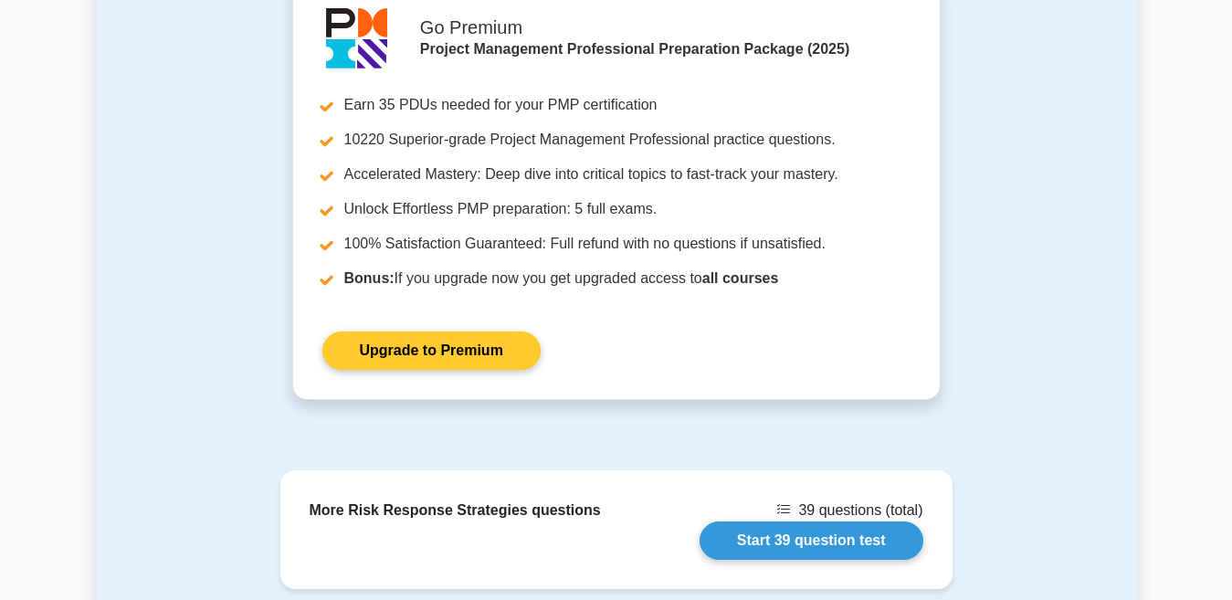
scroll to position [2830, 0]
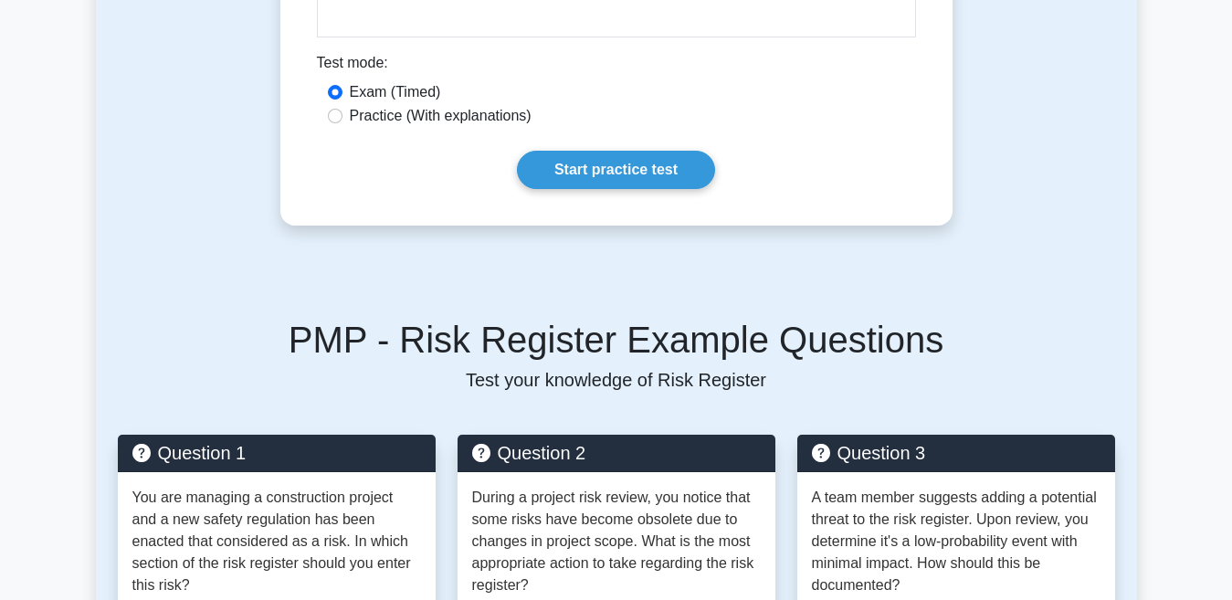
scroll to position [1552, 0]
